Goal: Task Accomplishment & Management: Manage account settings

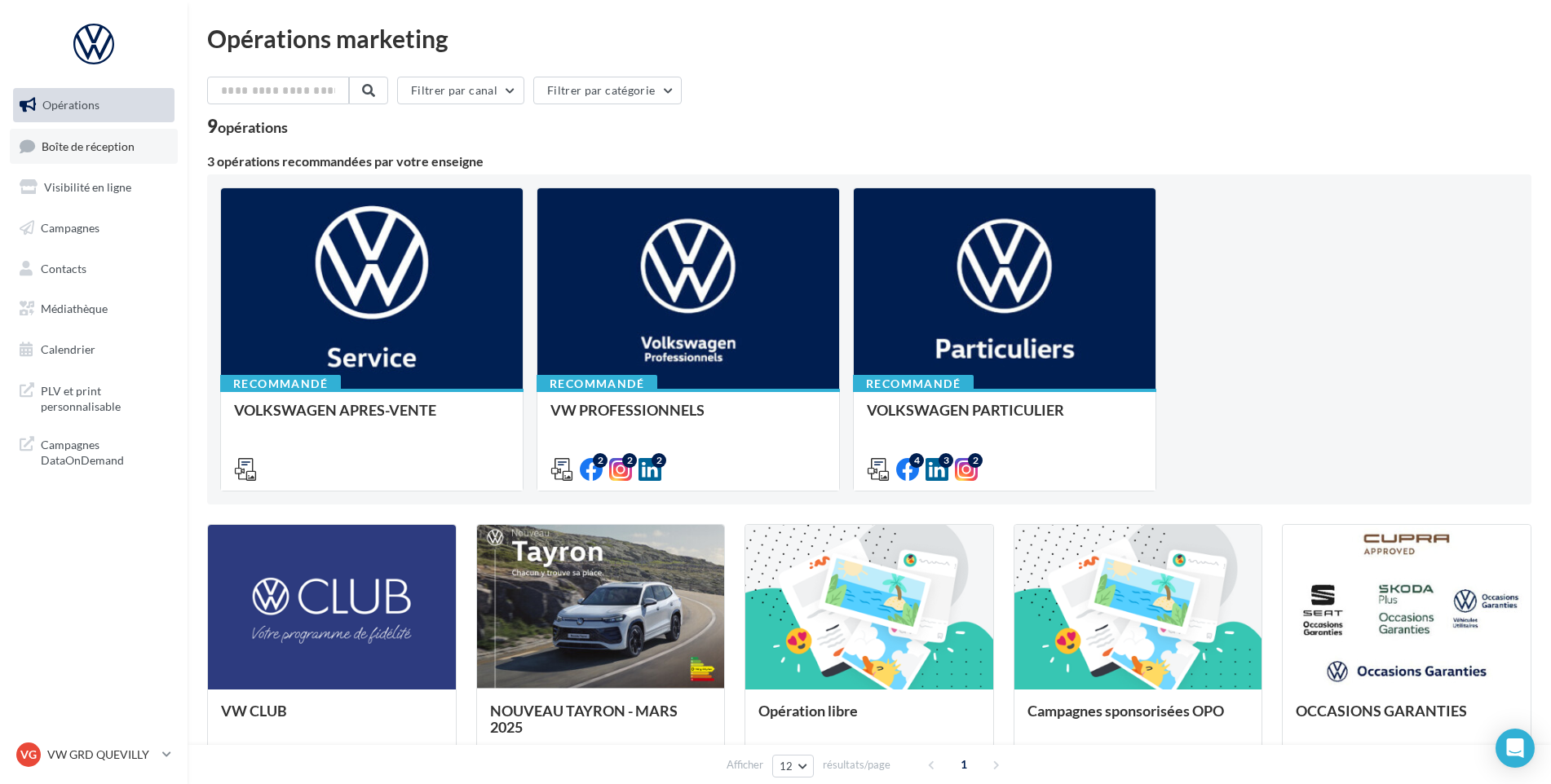
click at [81, 143] on span "Boîte de réception" at bounding box center [87, 146] width 93 height 14
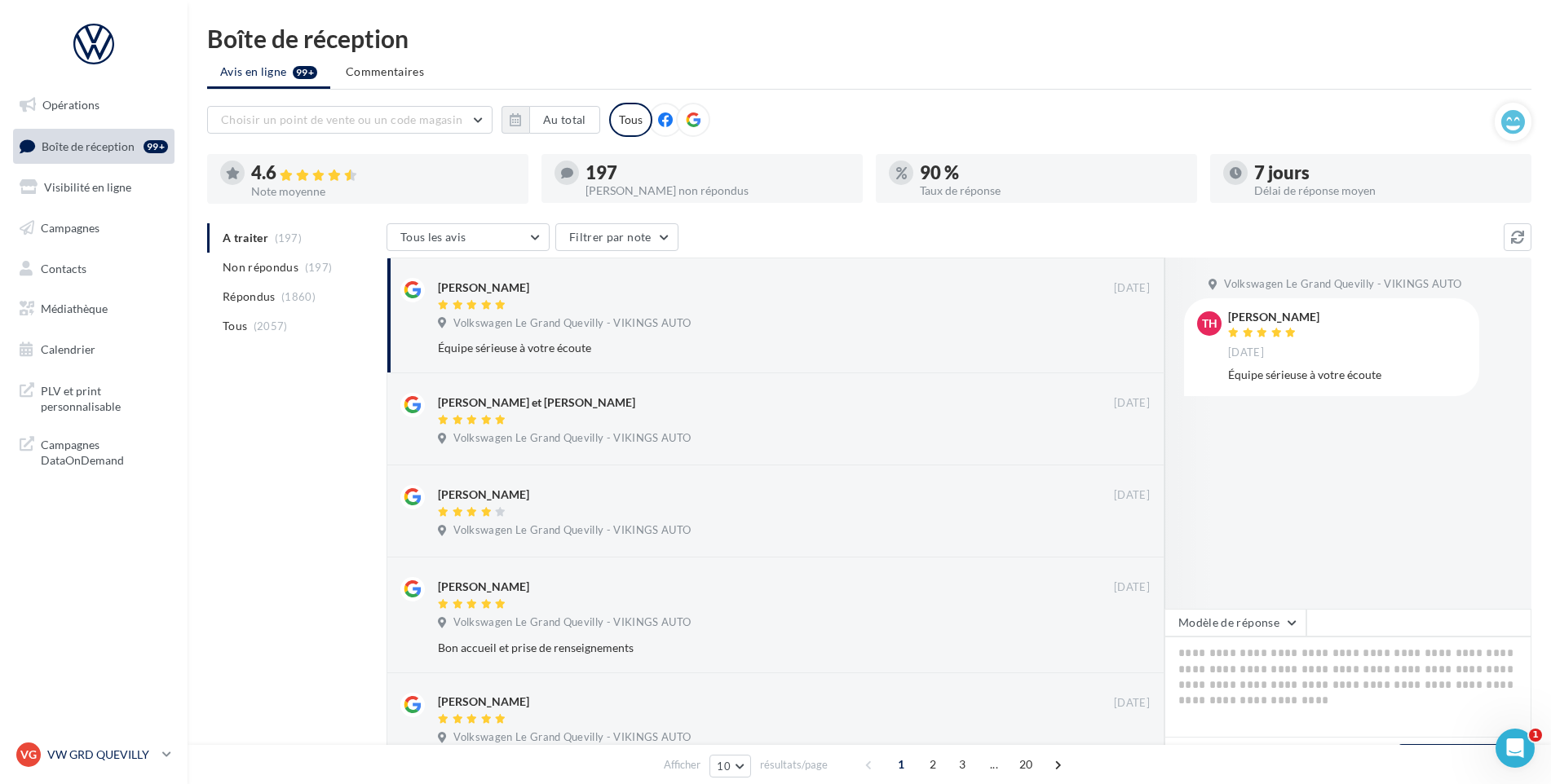
drag, startPoint x: 116, startPoint y: 754, endPoint x: 115, endPoint y: 746, distance: 8.1
click at [115, 754] on p "VW GRD QUEVILLY" at bounding box center [101, 754] width 108 height 16
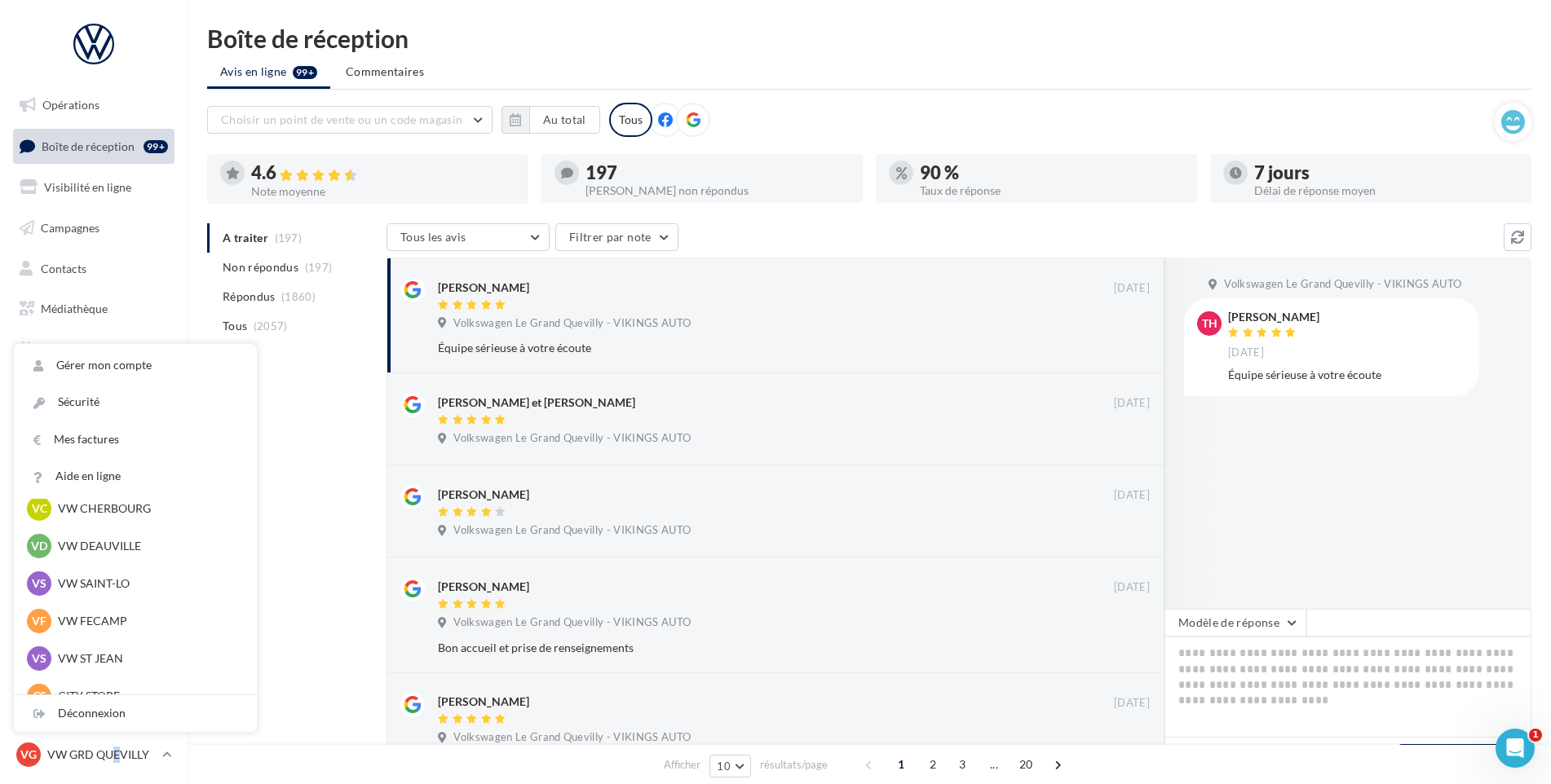
scroll to position [244, 0]
click at [107, 542] on p "VW ST JEAN" at bounding box center [147, 543] width 179 height 16
